Goal: Task Accomplishment & Management: Complete application form

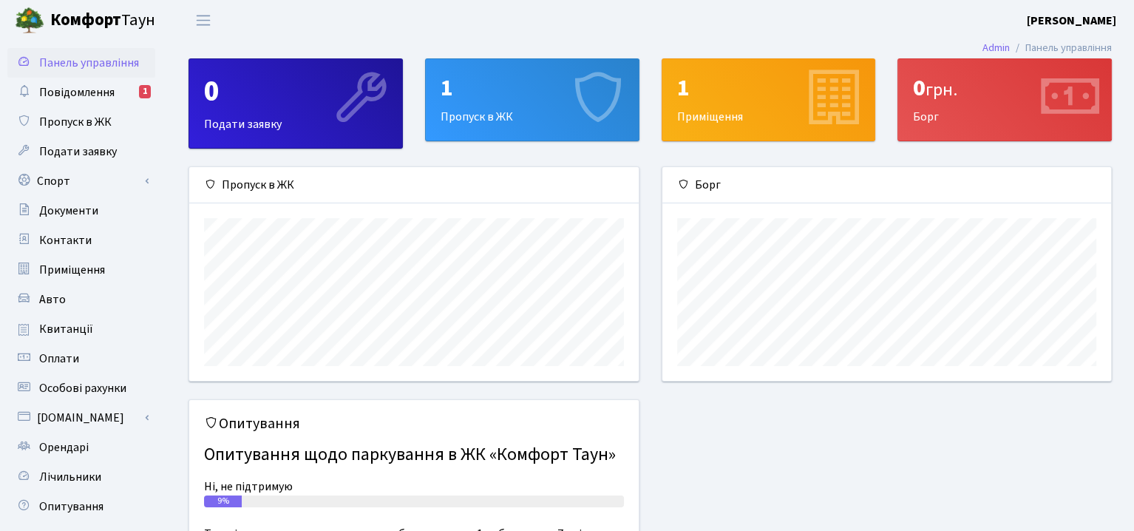
scroll to position [213, 449]
click at [97, 160] on link "Подати заявку" at bounding box center [81, 152] width 148 height 30
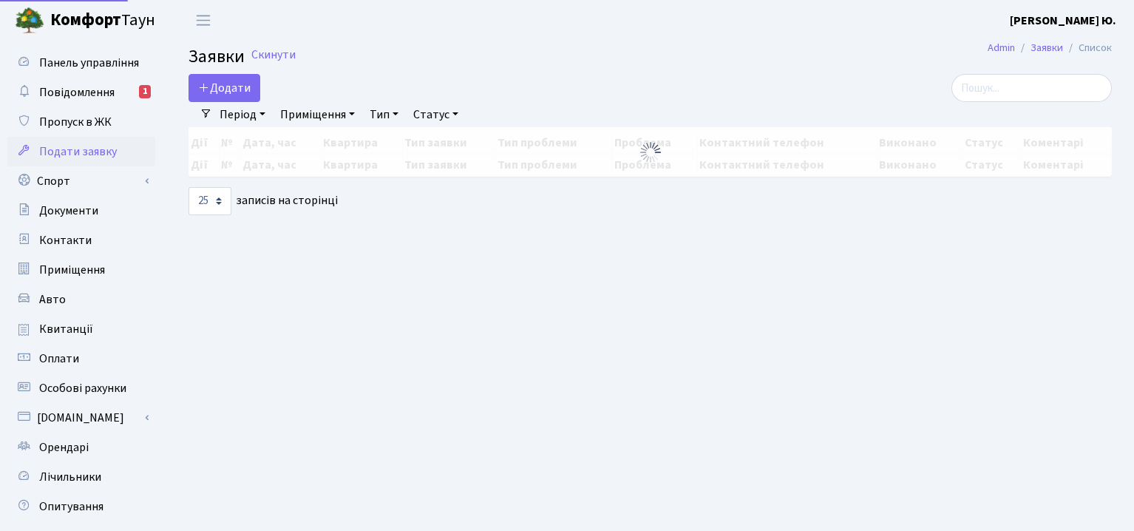
select select "25"
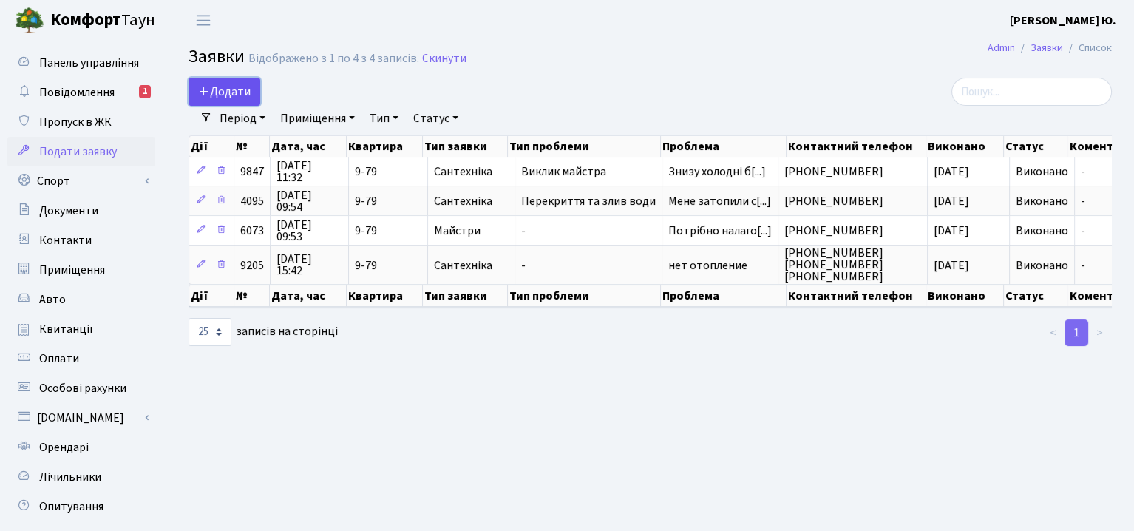
click at [214, 92] on span "Додати" at bounding box center [224, 92] width 52 height 16
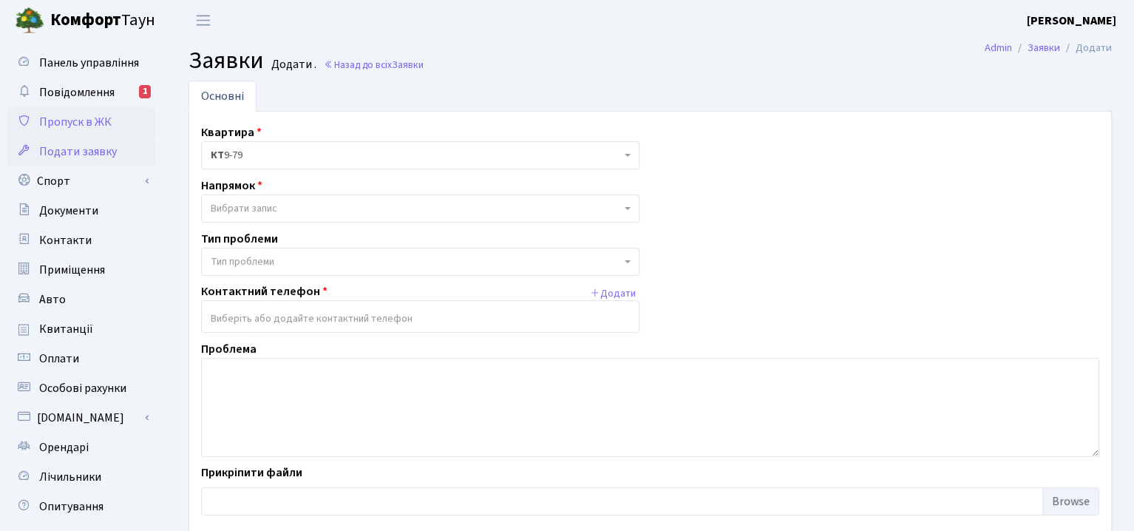
click at [89, 118] on span "Пропуск в ЖК" at bounding box center [75, 122] width 72 height 16
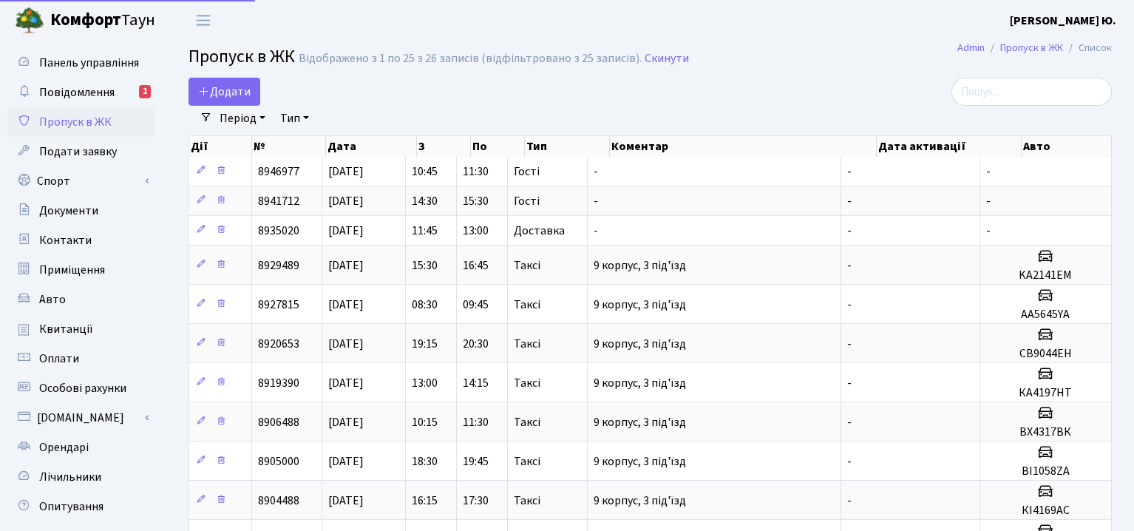
select select "25"
click at [230, 90] on span "Додати" at bounding box center [224, 92] width 52 height 16
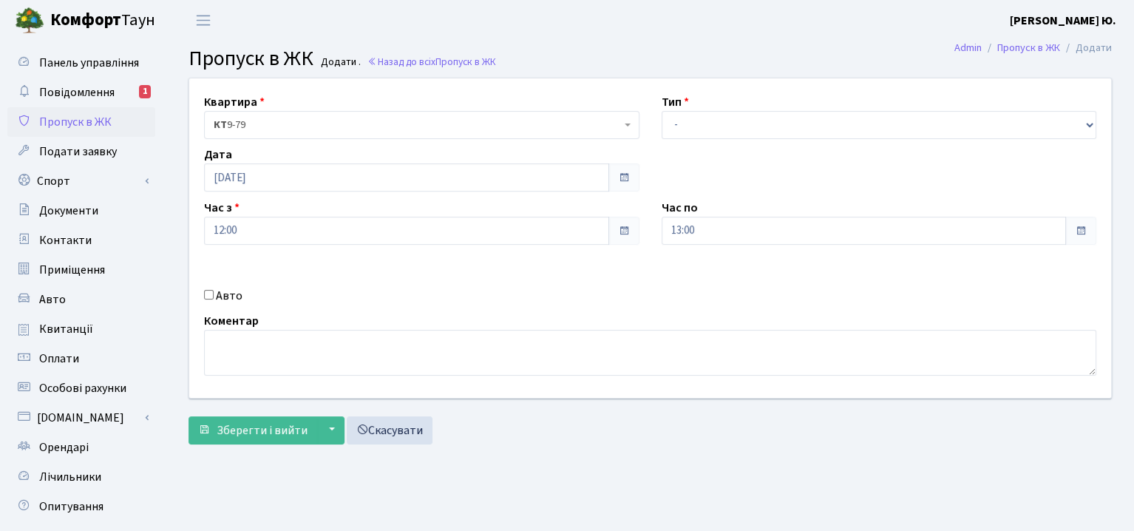
click at [215, 290] on div "Авто" at bounding box center [421, 296] width 457 height 18
click at [208, 292] on input "Авто" at bounding box center [209, 295] width 10 height 10
checkbox input "true"
click at [776, 117] on select "- Доставка Таксі Гості Сервіс" at bounding box center [878, 125] width 435 height 28
select select "1"
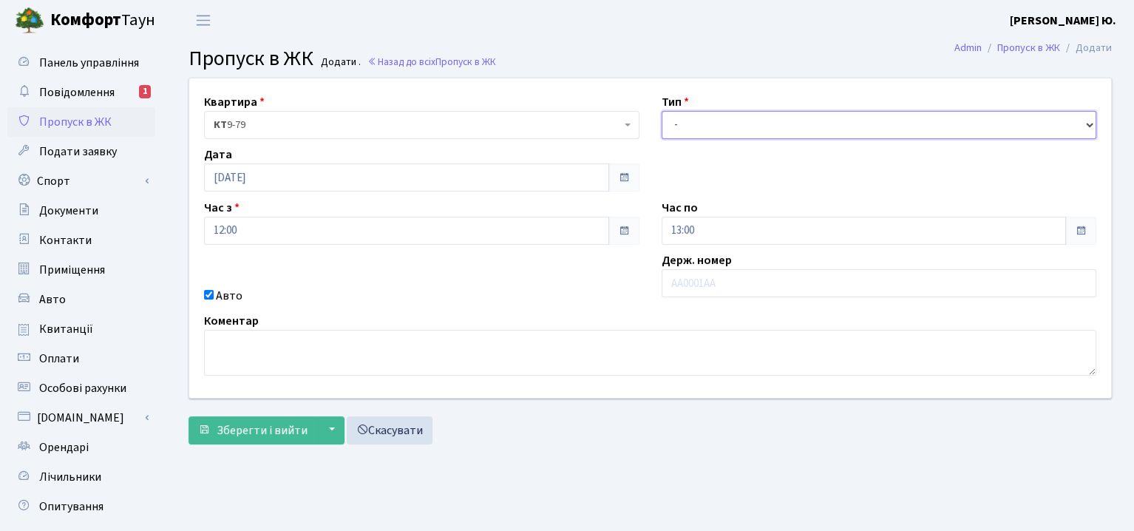
click at [661, 111] on select "- Доставка Таксі Гості Сервіс" at bounding box center [878, 125] width 435 height 28
click at [693, 282] on input "text" at bounding box center [878, 283] width 435 height 28
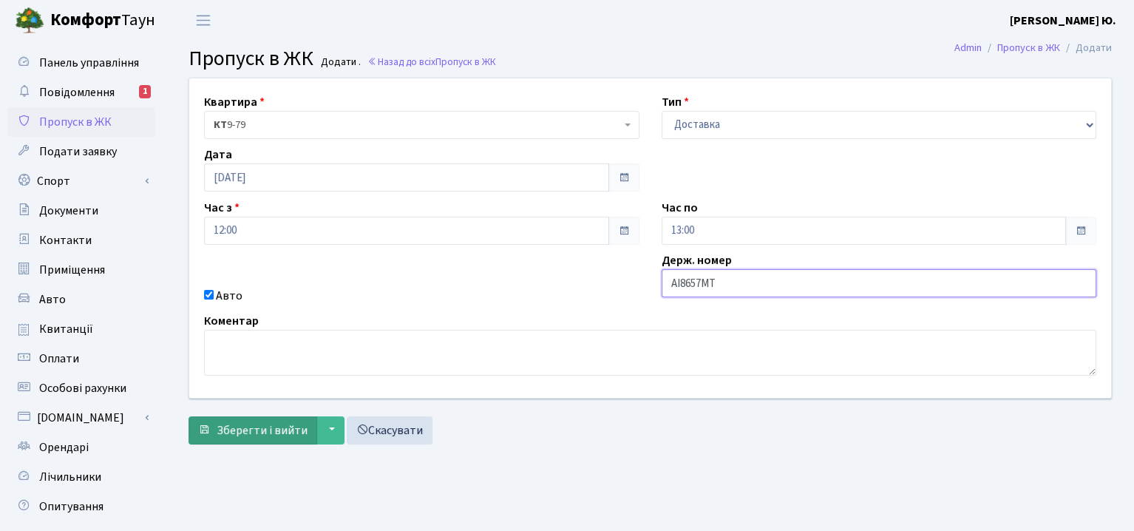
type input "АІ8657МТ"
click at [262, 423] on span "Зберегти і вийти" at bounding box center [262, 430] width 91 height 16
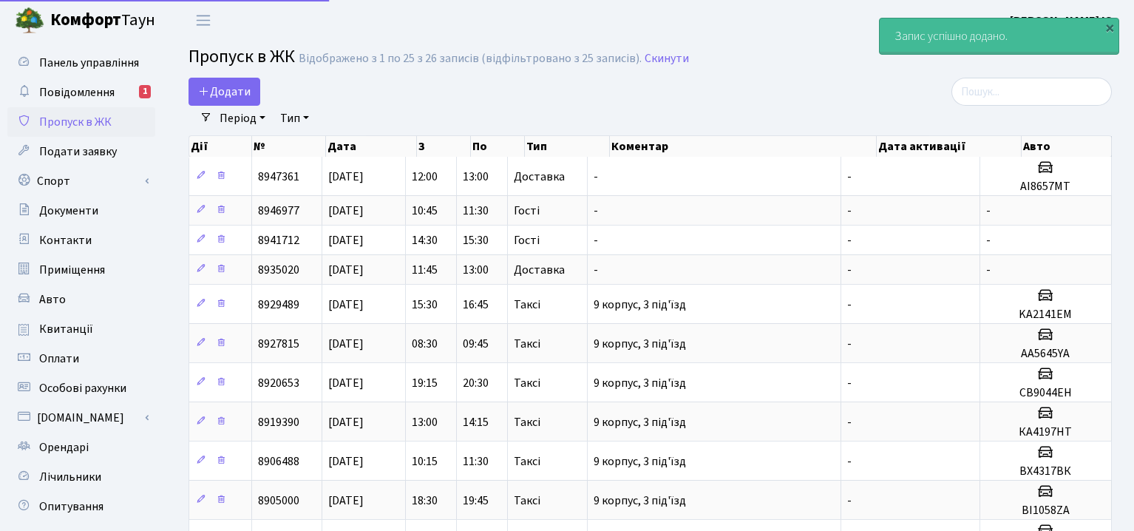
select select "25"
